Goal: Book appointment/travel/reservation

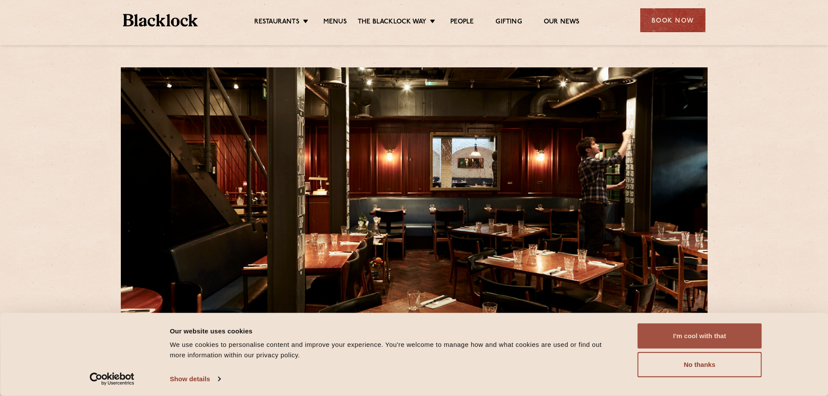
click at [681, 340] on button "I'm cool with that" at bounding box center [700, 335] width 124 height 25
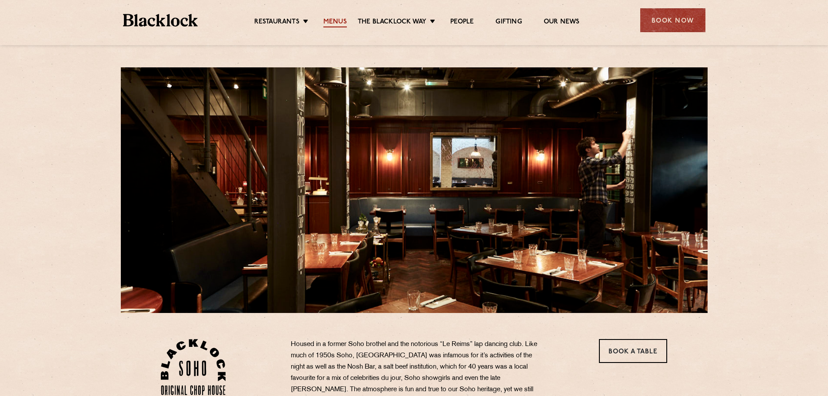
click at [337, 19] on link "Menus" at bounding box center [334, 23] width 23 height 10
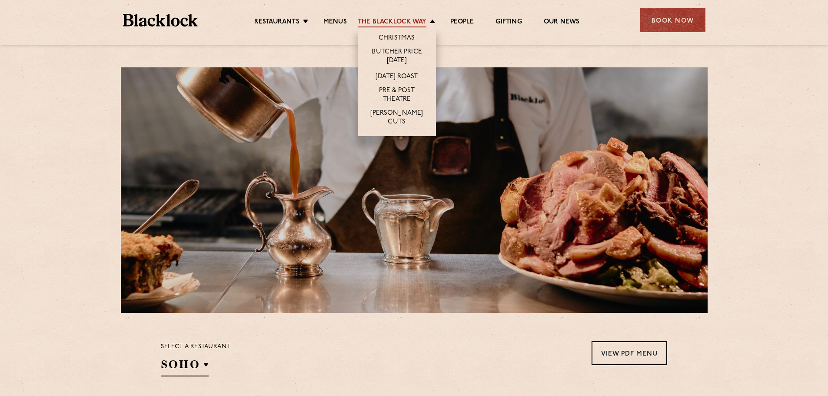
click at [392, 20] on link "The Blacklock Way" at bounding box center [392, 23] width 69 height 10
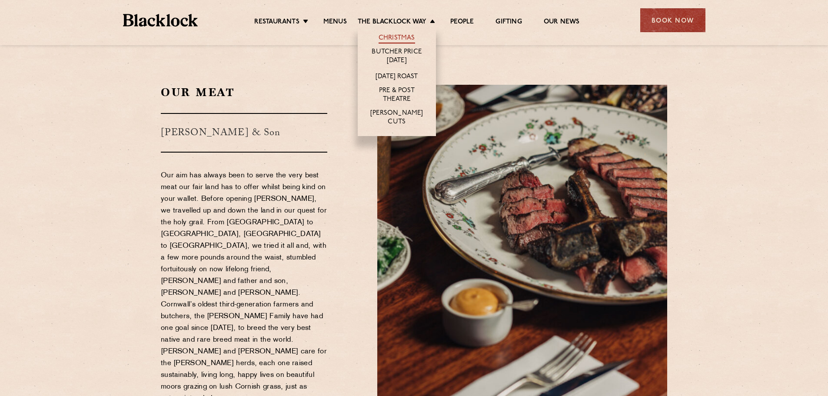
click at [395, 35] on link "Christmas" at bounding box center [397, 39] width 37 height 10
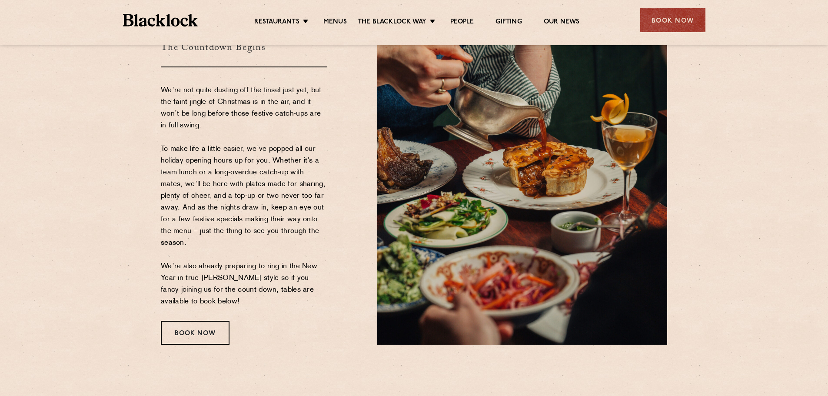
scroll to position [87, 0]
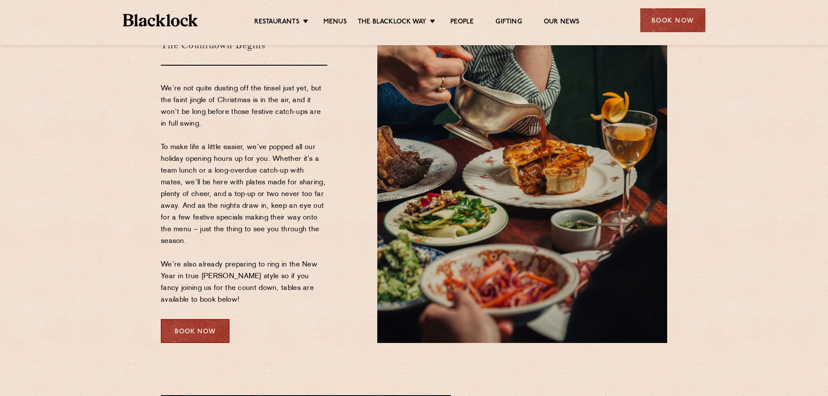
click at [207, 333] on div "Book Now" at bounding box center [195, 331] width 69 height 24
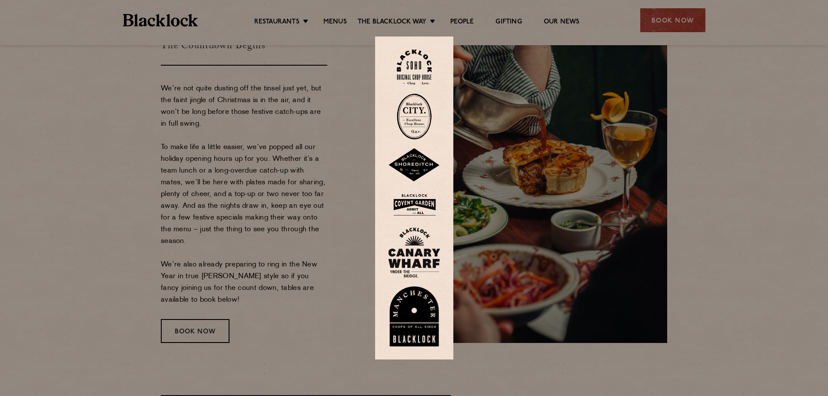
click at [422, 55] on img at bounding box center [414, 67] width 35 height 35
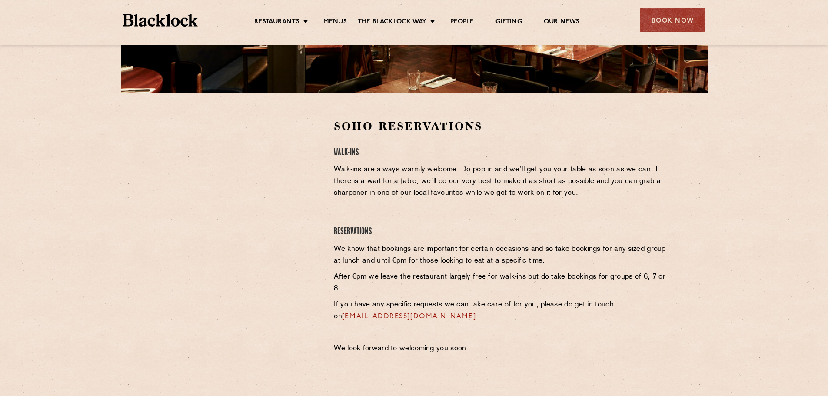
scroll to position [130, 0]
